Goal: Task Accomplishment & Management: Use online tool/utility

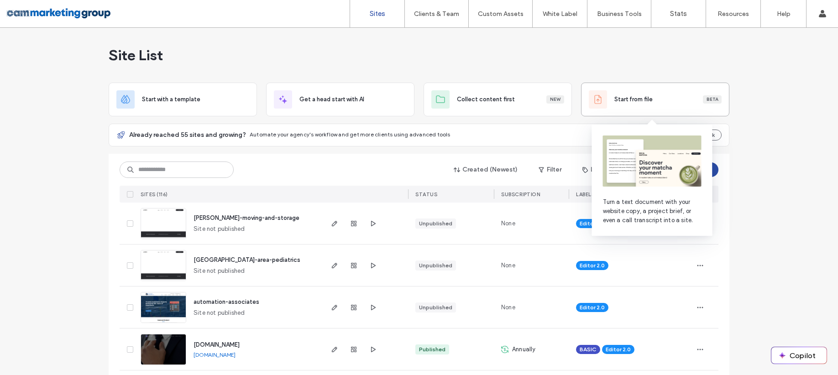
click at [631, 98] on span "Start from file" at bounding box center [633, 99] width 38 height 9
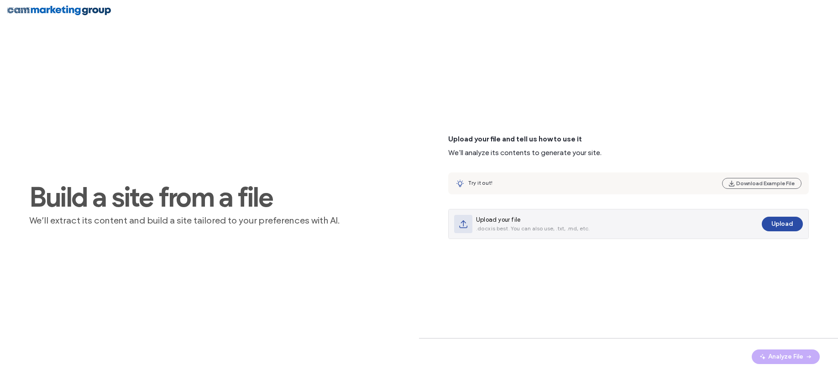
click at [675, 219] on div "Upload your file .docx is best. You can also use, .txt, .md, etc." at bounding box center [606, 224] width 304 height 18
click at [784, 224] on button "Upload" at bounding box center [782, 224] width 41 height 15
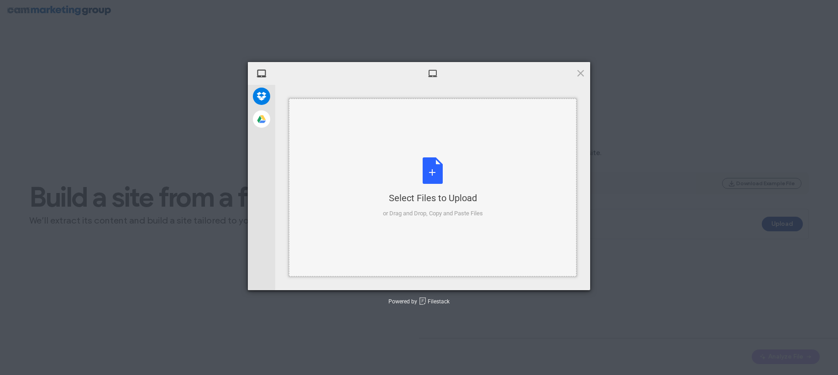
click at [426, 152] on div "Select Files to Upload or Drag and Drop, Copy and Paste Files" at bounding box center [433, 188] width 288 height 178
click at [424, 165] on div "Select Files to Upload or Drag and Drop, Copy and Paste Files" at bounding box center [433, 187] width 100 height 61
click at [578, 72] on span at bounding box center [581, 73] width 10 height 10
